Goal: Information Seeking & Learning: Check status

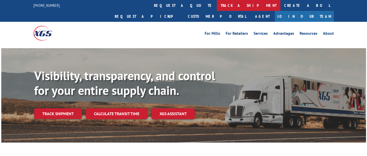
click at [217, 6] on link "track a shipment" at bounding box center [249, 5] width 64 height 11
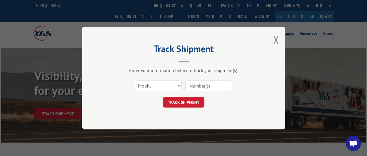
click at [195, 88] on input at bounding box center [209, 85] width 47 height 11
type input "316573"
click button "TRACK SHIPMENT" at bounding box center [184, 102] width 42 height 11
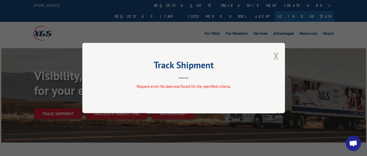
click at [276, 57] on button "Close modal" at bounding box center [276, 55] width 6 height 13
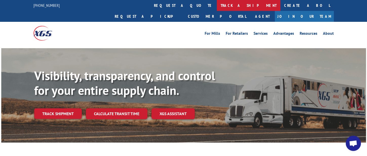
click at [217, 6] on link "track a shipment" at bounding box center [249, 5] width 64 height 11
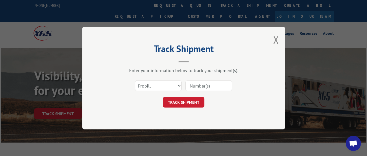
click at [201, 83] on input at bounding box center [209, 85] width 47 height 11
type input "17594351"
click button "TRACK SHIPMENT" at bounding box center [184, 102] width 42 height 11
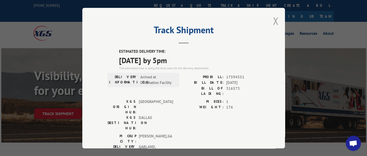
click at [273, 18] on button "Close modal" at bounding box center [276, 20] width 6 height 13
